Goal: Find specific page/section: Find specific page/section

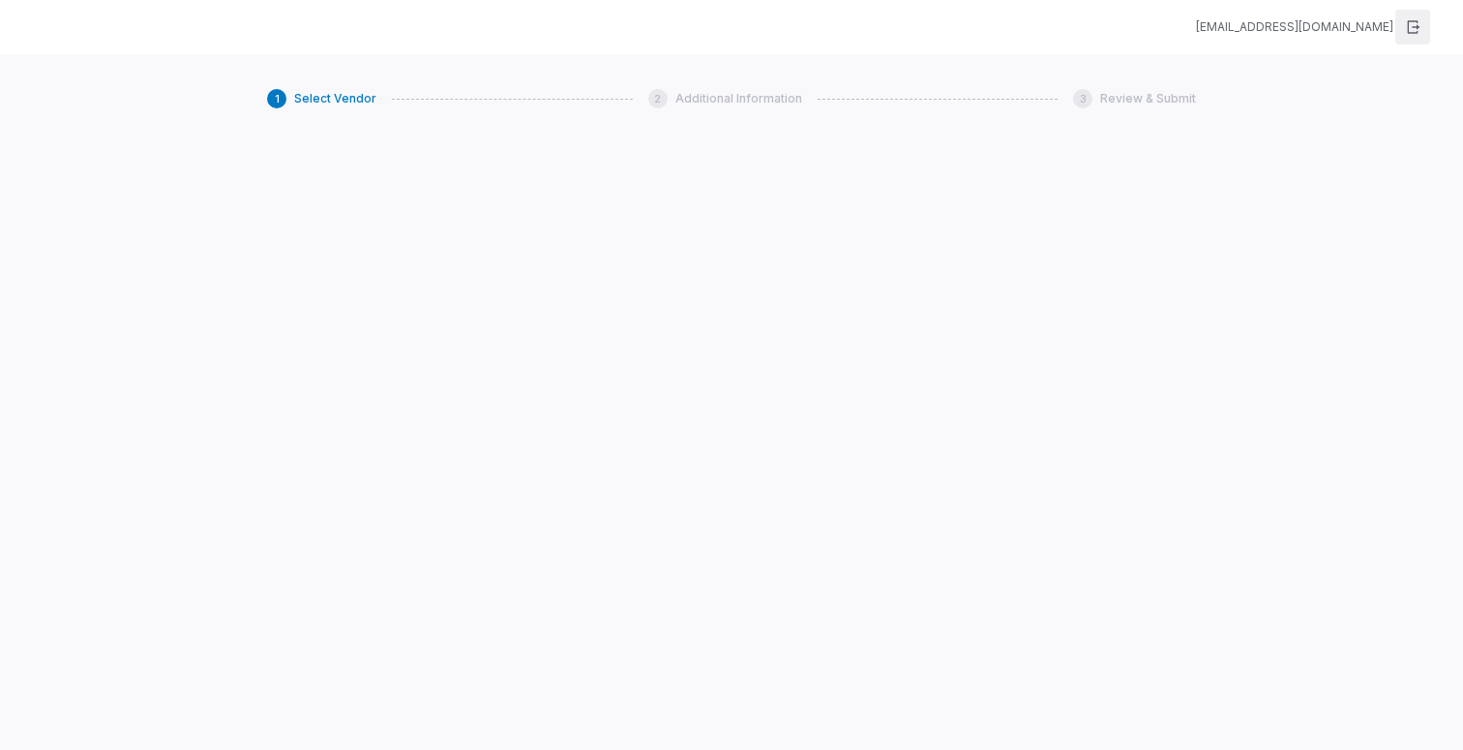
click at [1411, 24] on icon "button" at bounding box center [1412, 26] width 15 height 15
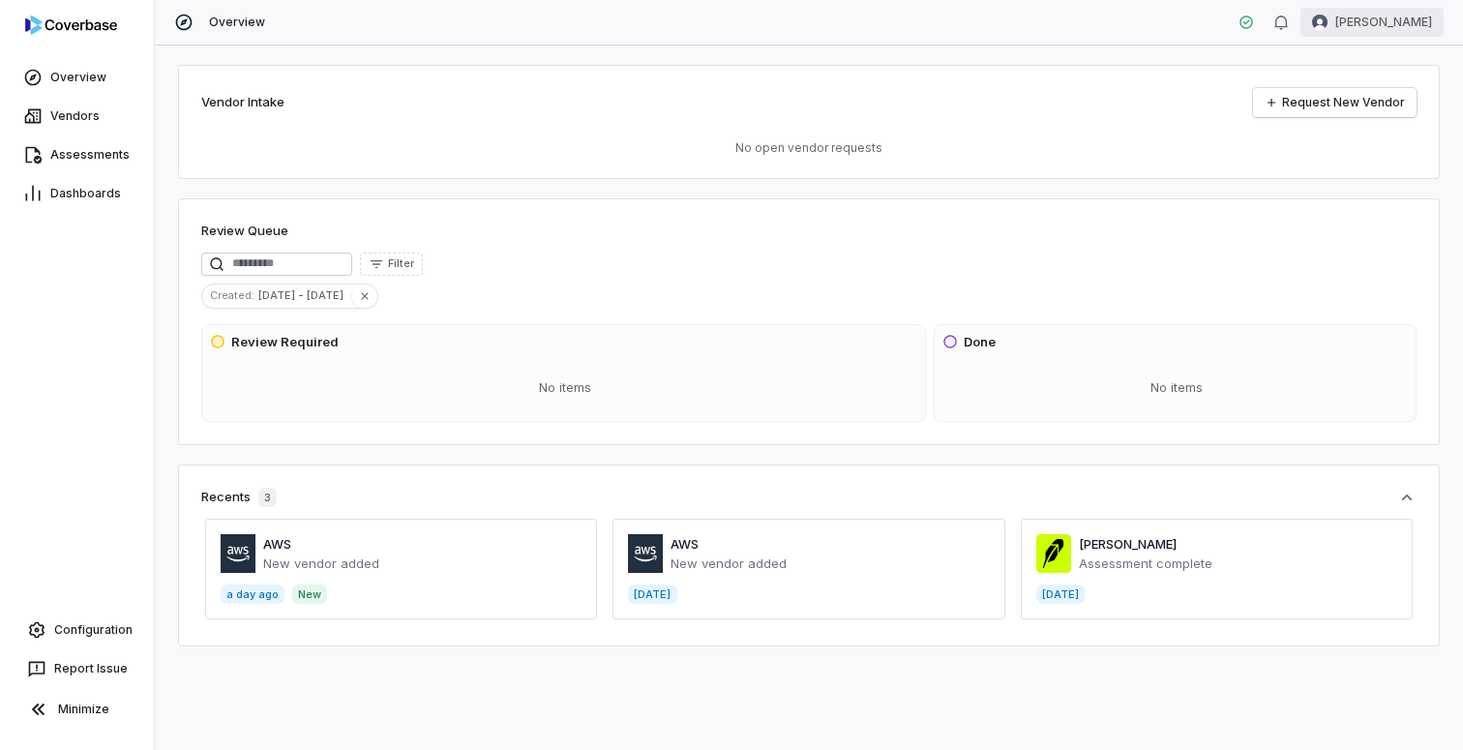
click at [1370, 9] on html "Overview Vendors Assessments Dashboards Configuration Report Issue Minimize Ove…" at bounding box center [731, 375] width 1463 height 750
click at [1366, 182] on div "Log out" at bounding box center [1362, 178] width 148 height 31
click at [64, 120] on span "Vendors" at bounding box center [74, 115] width 49 height 15
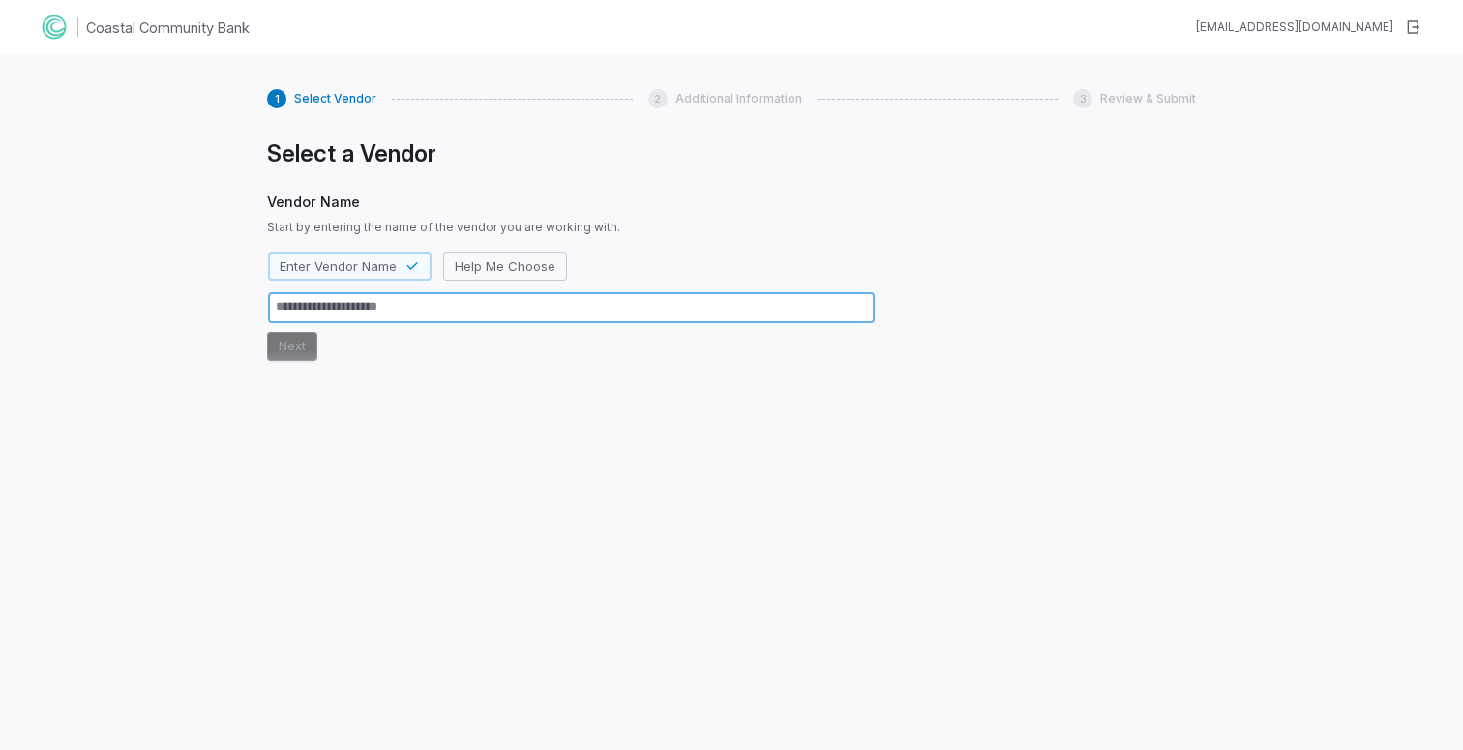
type textarea "*"
